Goal: Transaction & Acquisition: Purchase product/service

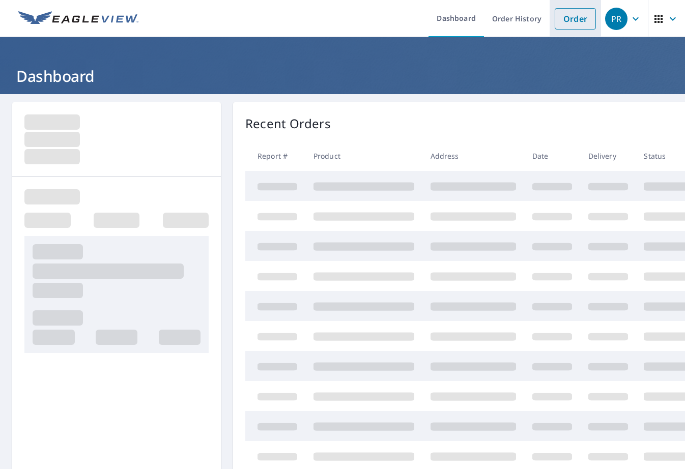
click at [574, 21] on link "Order" at bounding box center [575, 18] width 41 height 21
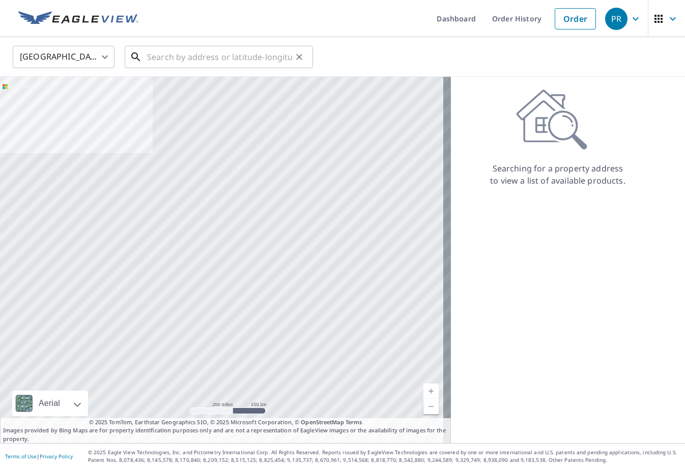
click at [185, 54] on input "text" at bounding box center [219, 57] width 145 height 29
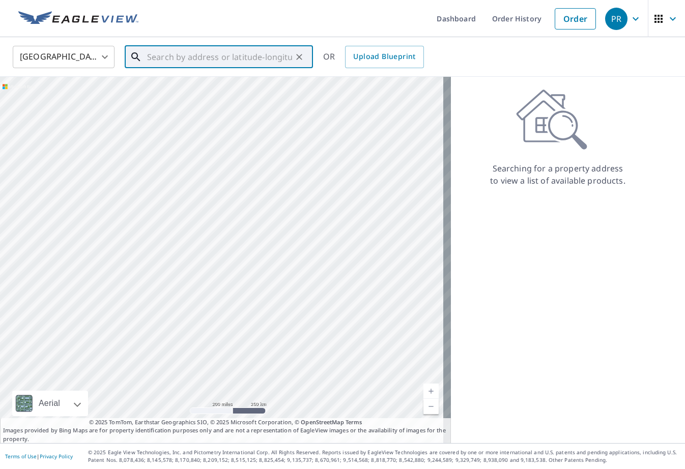
paste input "[STREET_ADDRESS][PERSON_NAME]"
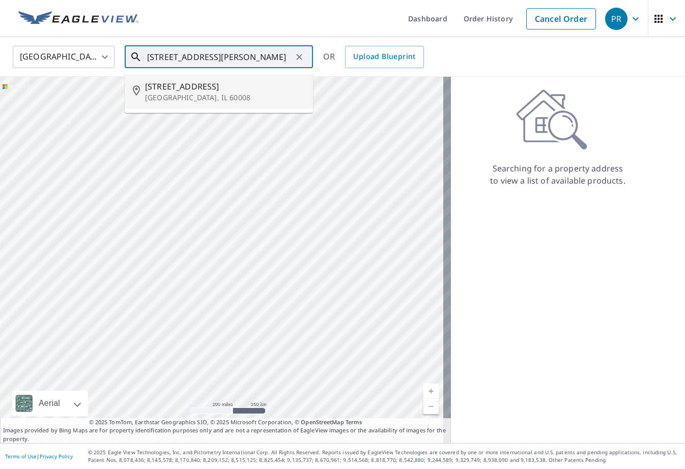
click at [190, 88] on span "[STREET_ADDRESS]" at bounding box center [225, 86] width 160 height 12
type input "[STREET_ADDRESS]"
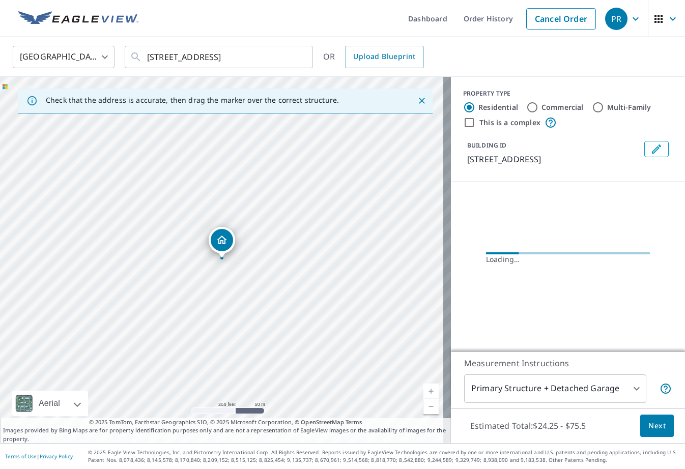
click at [655, 428] on span "Next" at bounding box center [656, 426] width 17 height 13
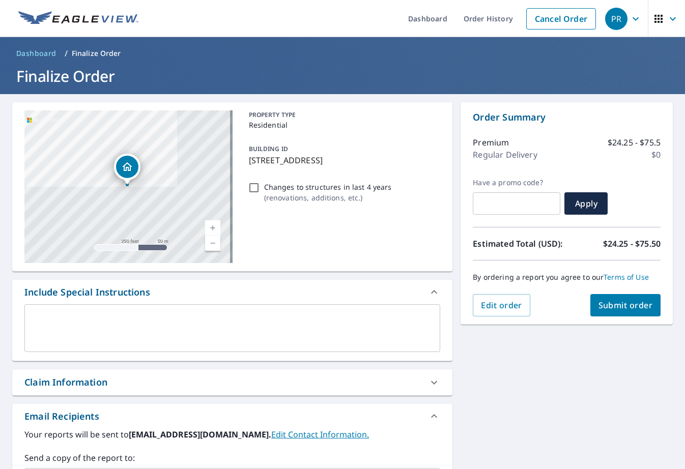
click at [620, 306] on span "Submit order" at bounding box center [626, 305] width 54 height 11
checkbox input "true"
